Goal: Task Accomplishment & Management: Manage account settings

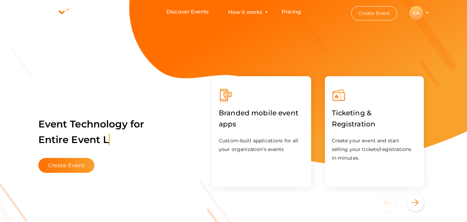
click at [414, 14] on div "CA" at bounding box center [416, 13] width 14 height 14
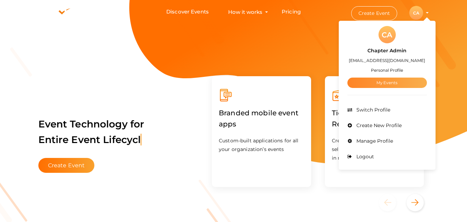
click at [387, 82] on link "My Events" at bounding box center [388, 82] width 80 height 10
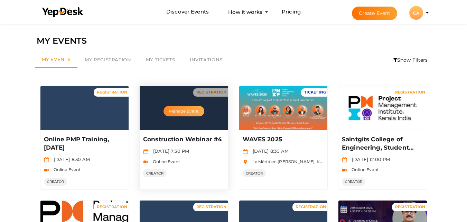
click at [189, 106] on button "Manage Event" at bounding box center [184, 111] width 41 height 10
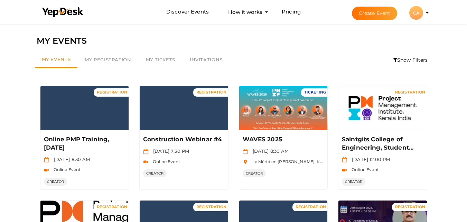
scroll to position [194, 0]
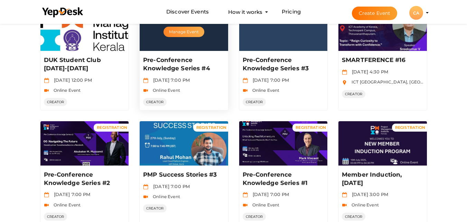
click at [185, 32] on button "Manage Event" at bounding box center [184, 32] width 41 height 10
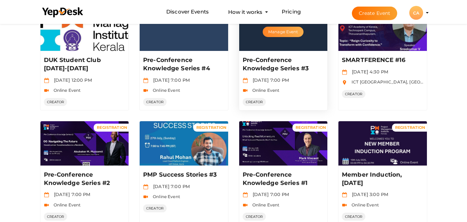
click at [291, 36] on button "Manage Event" at bounding box center [283, 32] width 41 height 10
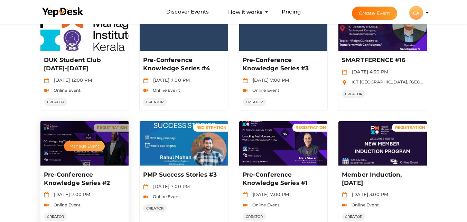
click at [91, 146] on button "Manage Event" at bounding box center [84, 146] width 41 height 10
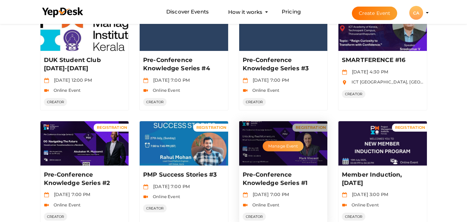
click at [276, 143] on button "Manage Event" at bounding box center [283, 146] width 41 height 10
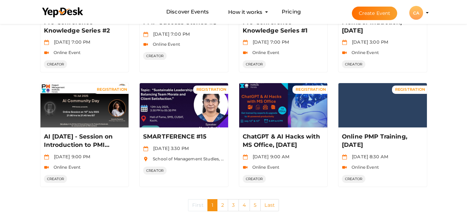
scroll to position [351, 0]
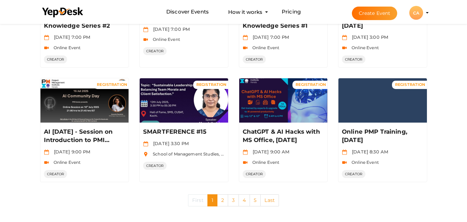
click at [223, 201] on link "2" at bounding box center [222, 200] width 11 height 12
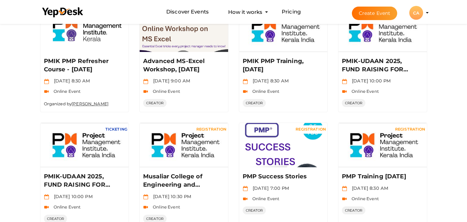
scroll to position [356, 0]
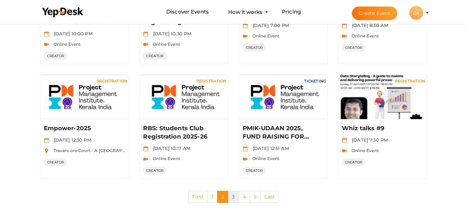
click at [234, 197] on link "3" at bounding box center [233, 197] width 11 height 12
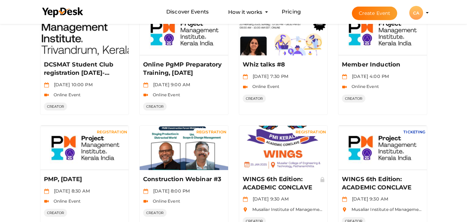
scroll to position [203, 0]
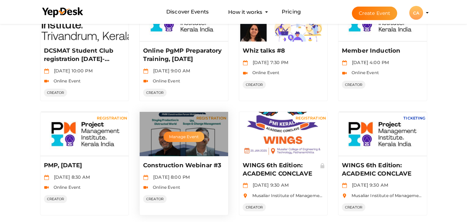
click at [174, 141] on button "Manage Event" at bounding box center [184, 136] width 41 height 10
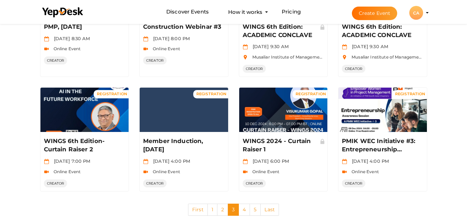
scroll to position [354, 0]
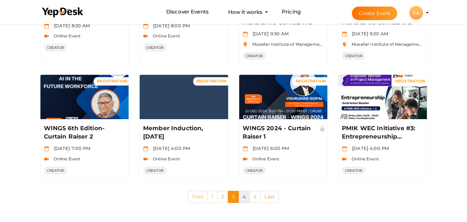
click at [244, 198] on link "4" at bounding box center [244, 197] width 11 height 12
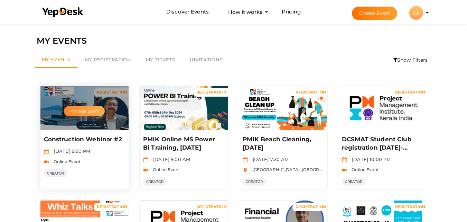
click at [80, 112] on button "Manage Event" at bounding box center [84, 111] width 41 height 10
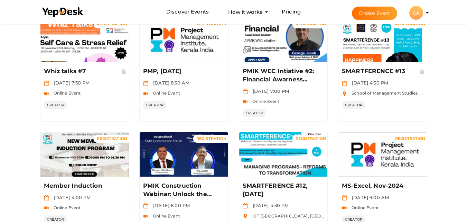
scroll to position [189, 0]
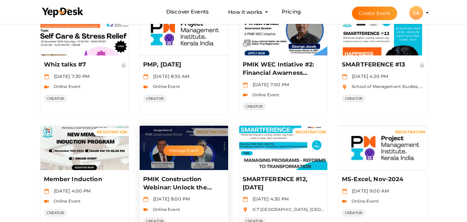
click at [191, 150] on button "Manage Event" at bounding box center [184, 150] width 41 height 10
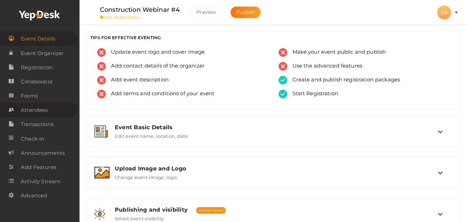
click at [45, 109] on span "Attendees" at bounding box center [34, 110] width 27 height 14
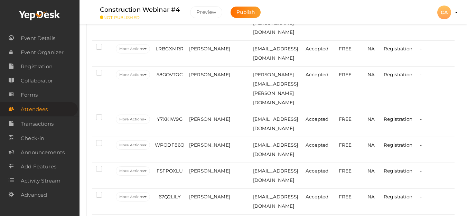
scroll to position [874, 0]
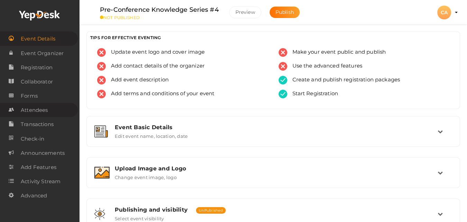
click at [34, 113] on span "Attendees" at bounding box center [34, 110] width 27 height 14
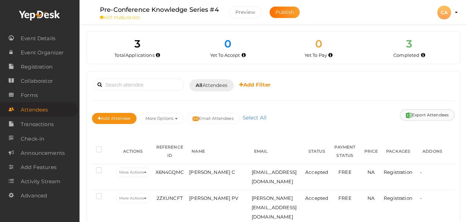
click at [426, 119] on button "Export Attendees" at bounding box center [427, 114] width 55 height 11
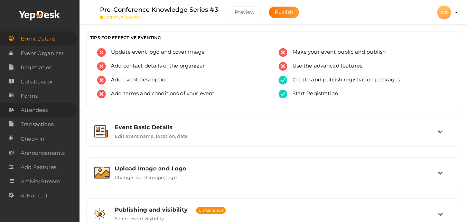
click at [48, 112] on span "Attendees" at bounding box center [34, 110] width 27 height 14
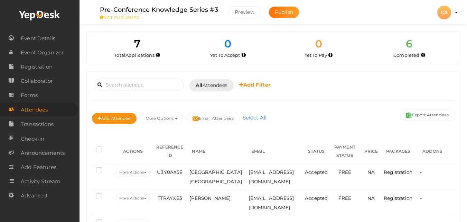
click at [425, 114] on button "Export Attendees" at bounding box center [427, 114] width 55 height 11
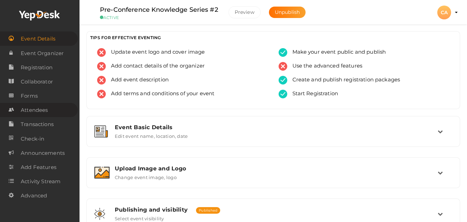
click at [46, 114] on span "Attendees" at bounding box center [34, 110] width 27 height 14
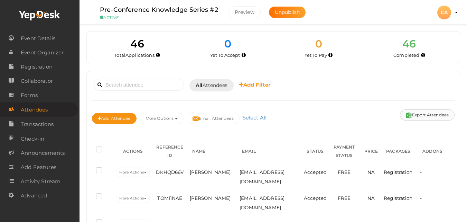
click at [423, 118] on button "Export Attendees" at bounding box center [427, 114] width 55 height 11
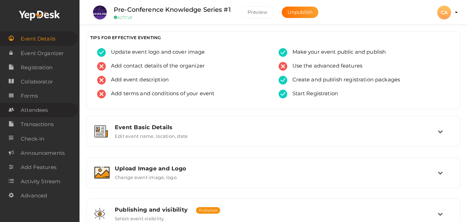
click at [43, 110] on span "Attendees" at bounding box center [34, 110] width 27 height 14
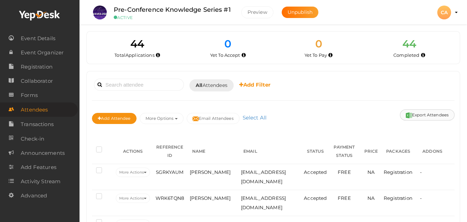
click at [431, 117] on button "Export Attendees" at bounding box center [427, 114] width 55 height 11
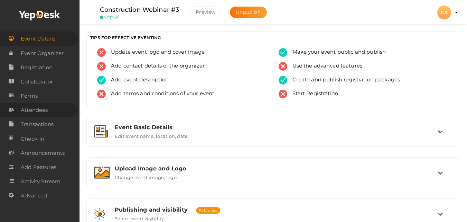
click at [33, 109] on span "Attendees" at bounding box center [34, 110] width 27 height 14
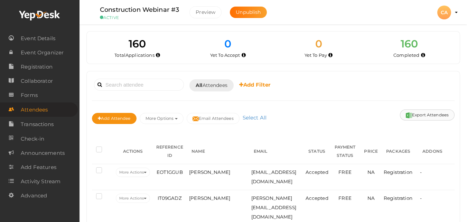
click at [417, 116] on button "Export Attendees" at bounding box center [427, 114] width 55 height 11
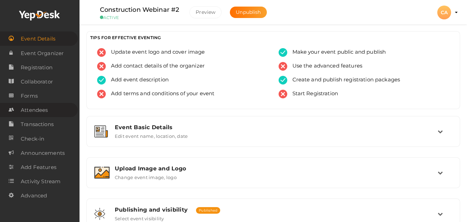
click at [31, 112] on span "Attendees" at bounding box center [34, 110] width 27 height 14
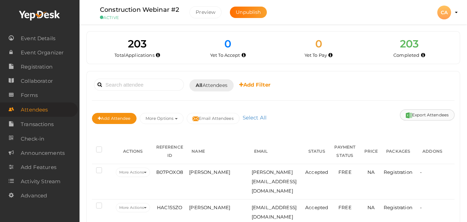
click at [415, 115] on button "Export Attendees" at bounding box center [427, 114] width 55 height 11
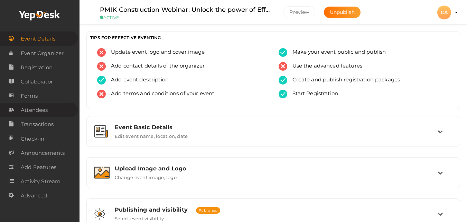
click at [48, 114] on link "Attendees" at bounding box center [39, 110] width 78 height 14
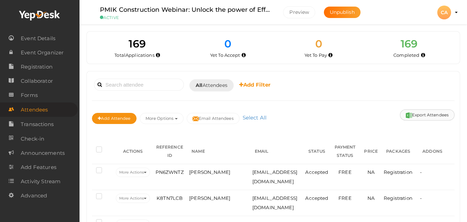
click at [426, 117] on button "Export Attendees" at bounding box center [427, 114] width 55 height 11
